Goal: Understand process/instructions

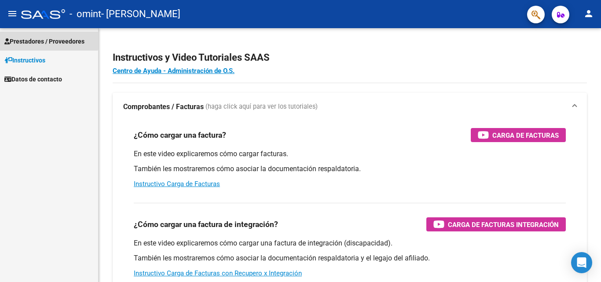
click at [37, 39] on span "Prestadores / Proveedores" at bounding box center [44, 42] width 80 height 10
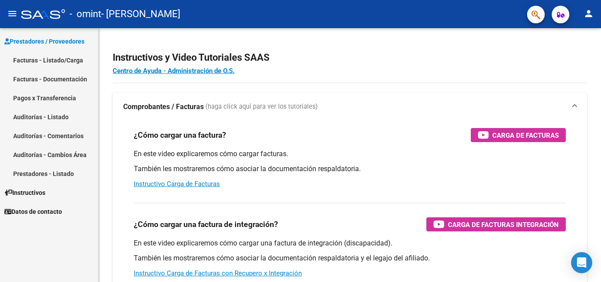
click at [37, 56] on link "Facturas - Listado/Carga" at bounding box center [49, 60] width 98 height 19
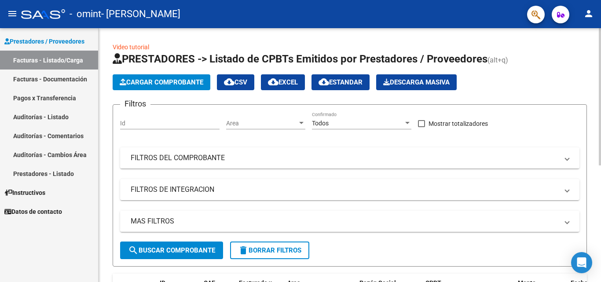
click at [598, 274] on div "Video tutorial PRESTADORES -> Listado de CPBTs Emitidos por Prestadores / Prove…" at bounding box center [350, 259] width 502 height 463
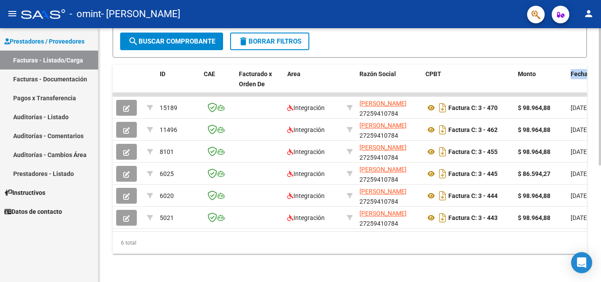
click at [601, 256] on div at bounding box center [600, 155] width 2 height 254
click at [601, 256] on div at bounding box center [600, 213] width 2 height 137
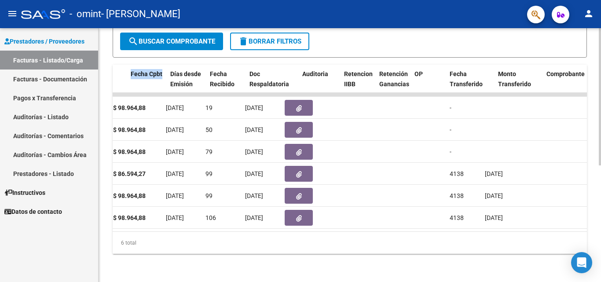
scroll to position [0, 499]
